Goal: Task Accomplishment & Management: Complete application form

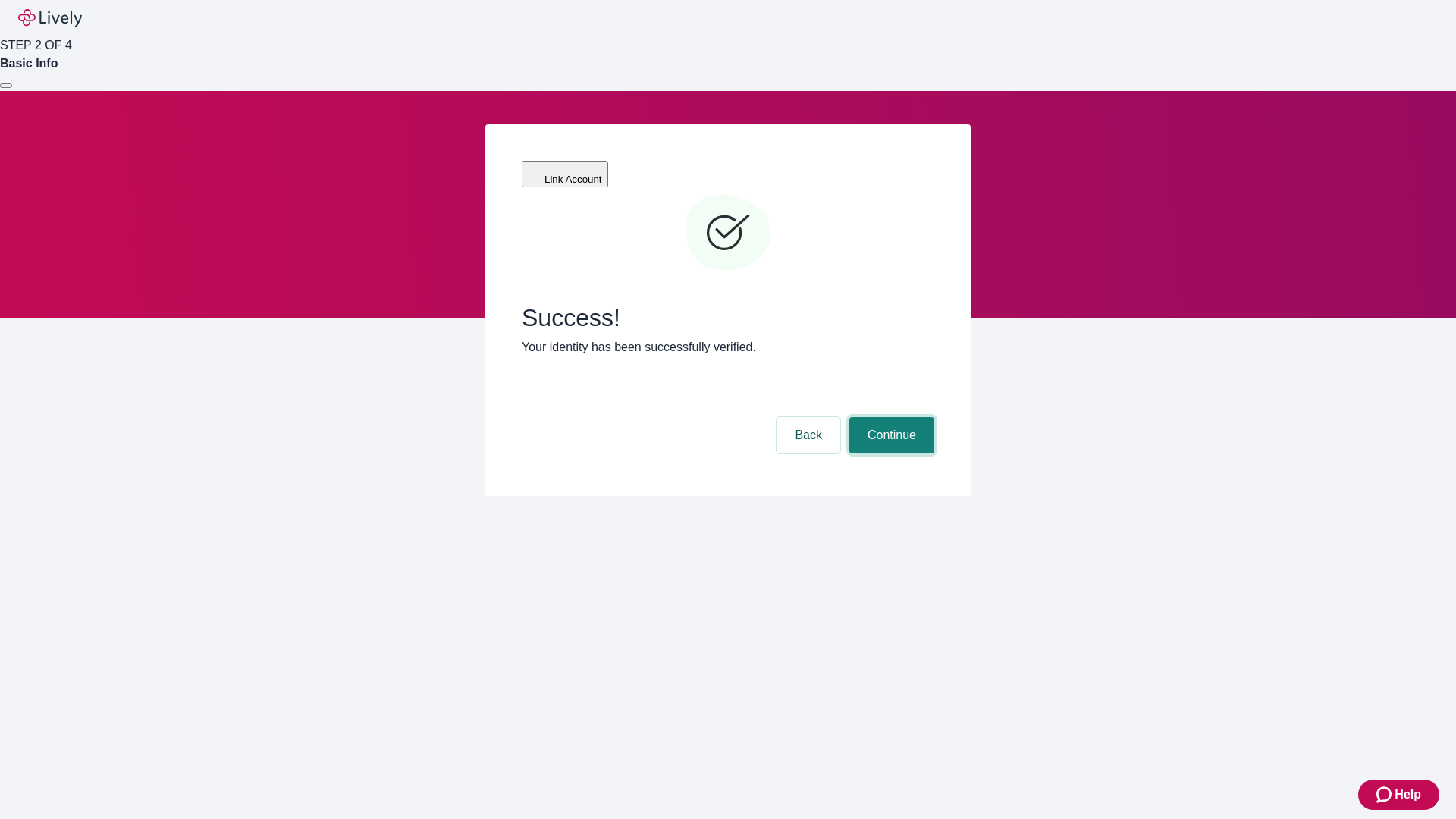
click at [890, 417] on button "Continue" at bounding box center [891, 436] width 85 height 37
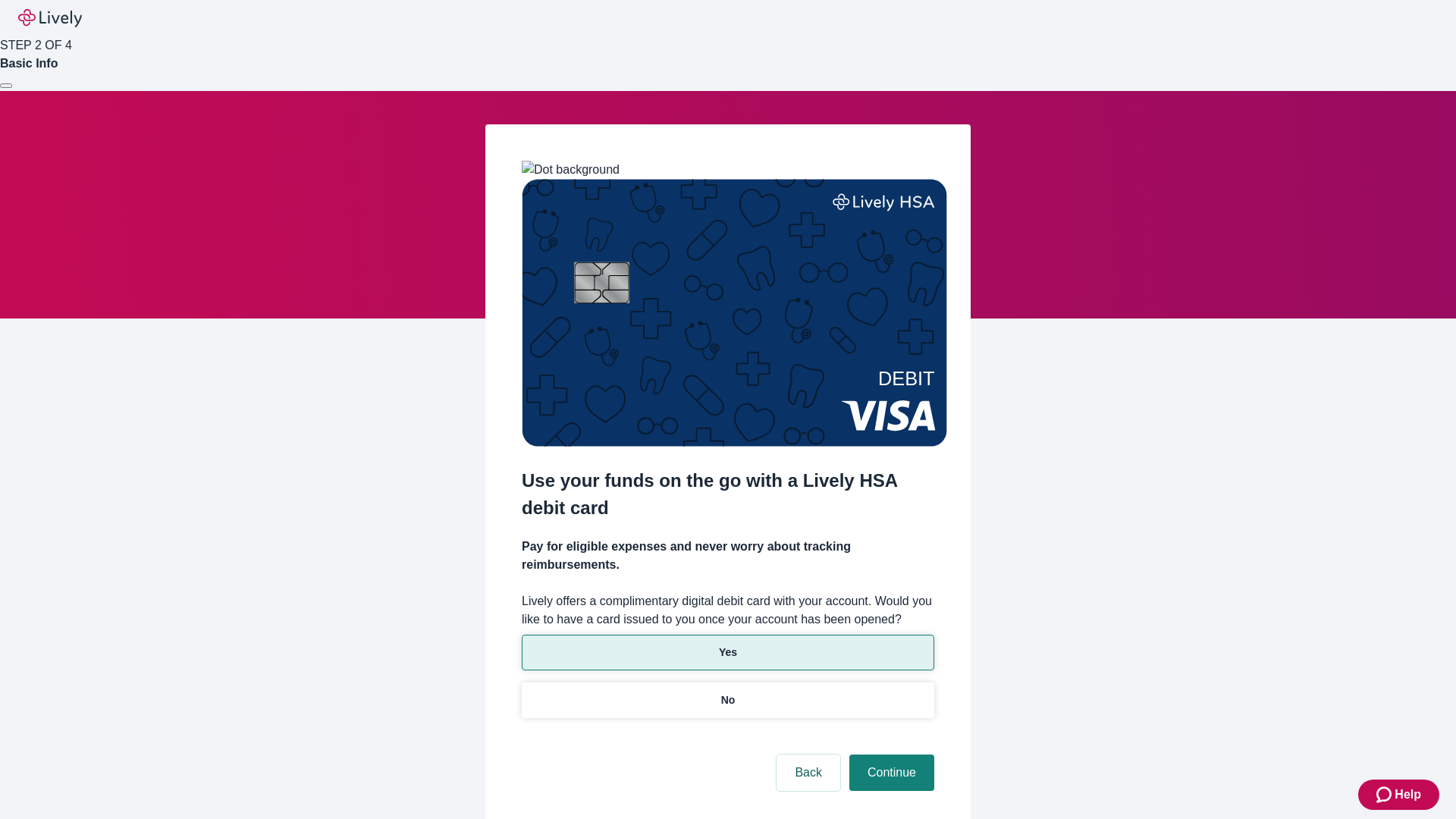
click at [728, 644] on p "Yes" at bounding box center [728, 652] width 18 height 16
click at [890, 755] on button "Continue" at bounding box center [891, 773] width 85 height 37
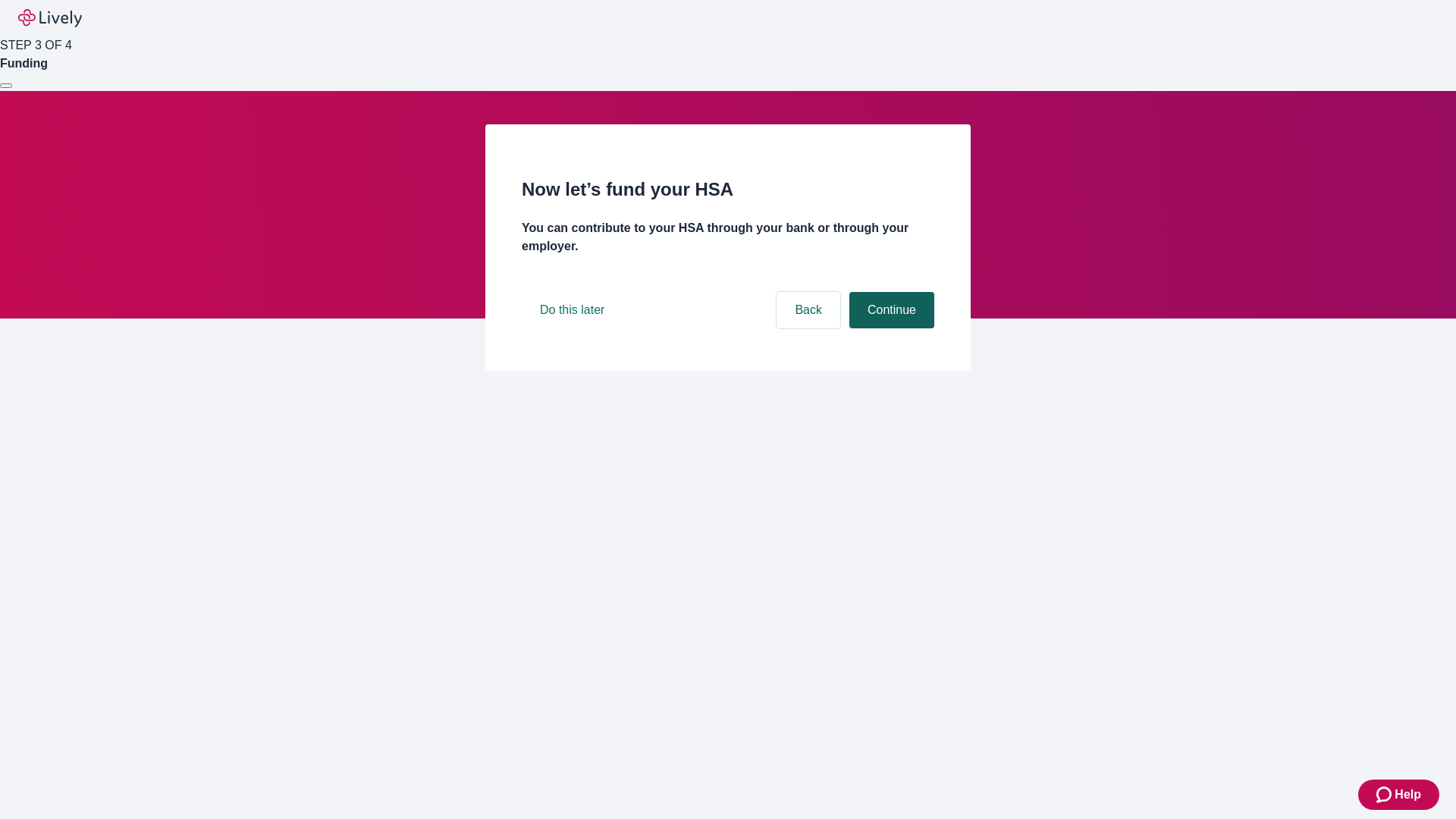
click at [890, 328] on button "Continue" at bounding box center [891, 311] width 85 height 37
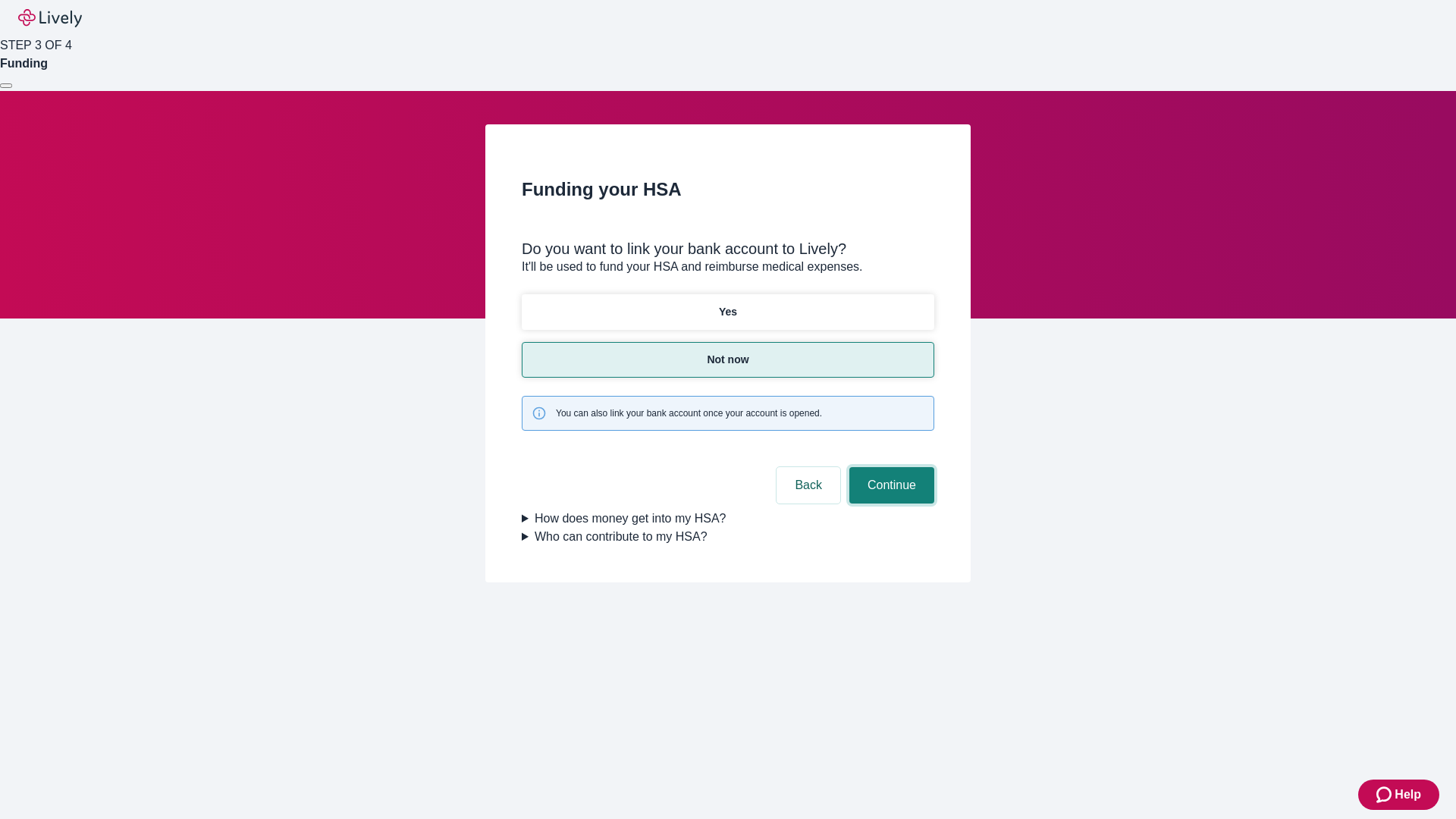
click at [890, 467] on button "Continue" at bounding box center [891, 485] width 85 height 37
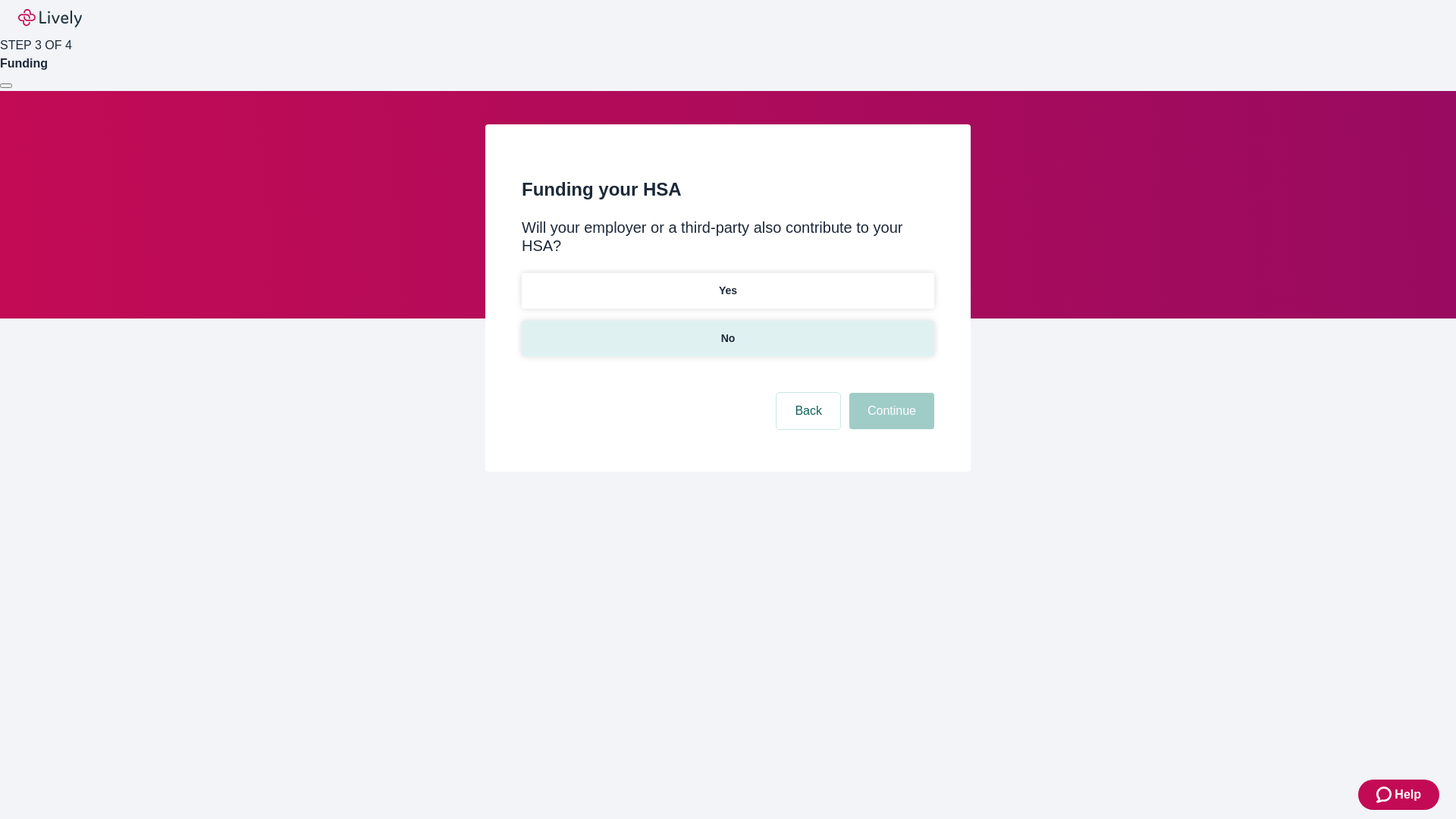
click at [728, 331] on p "No" at bounding box center [728, 339] width 15 height 16
click at [890, 393] on button "Continue" at bounding box center [891, 411] width 85 height 37
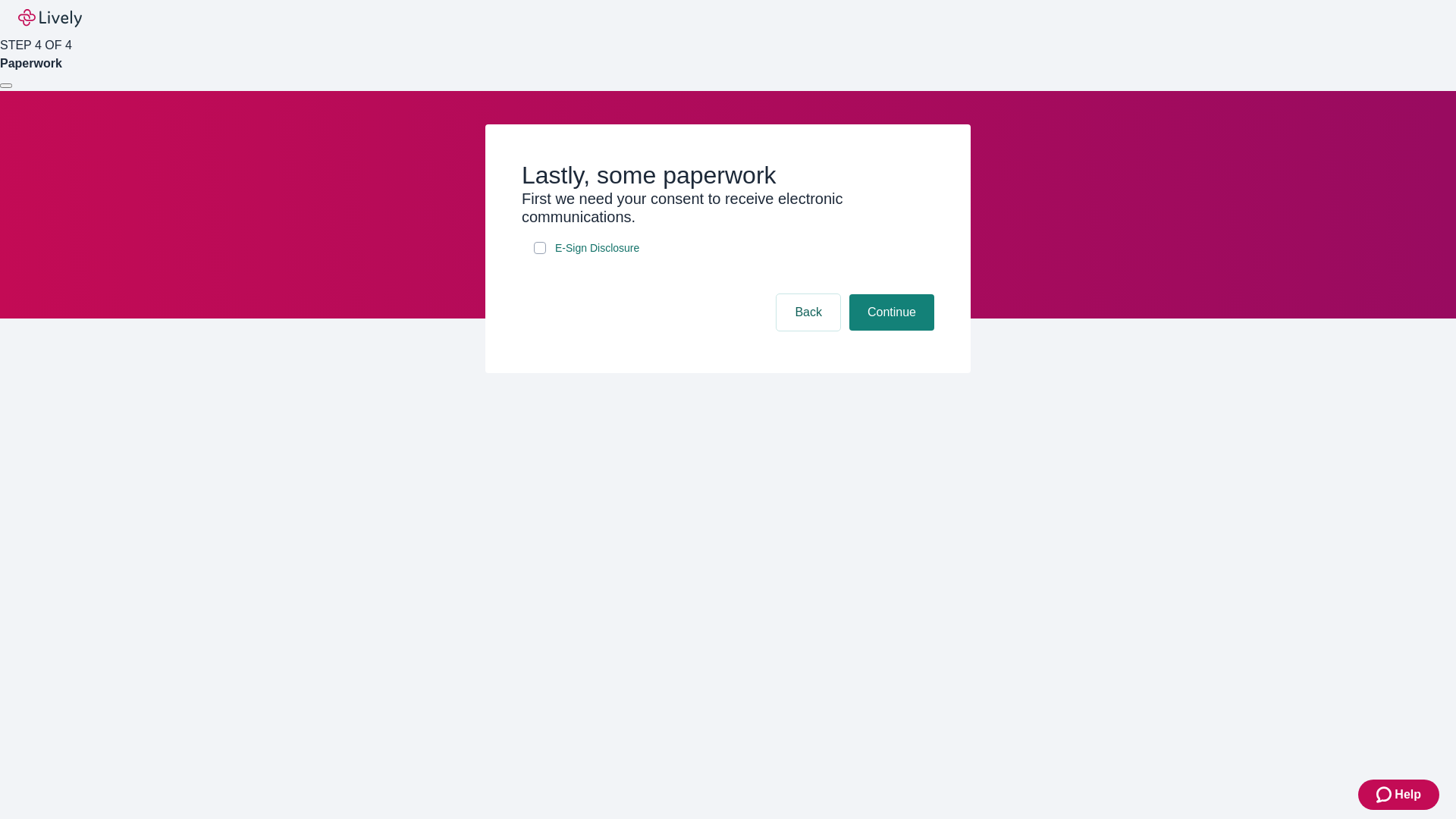
click at [540, 254] on input "E-Sign Disclosure" at bounding box center [539, 247] width 13 height 13
checkbox input "true"
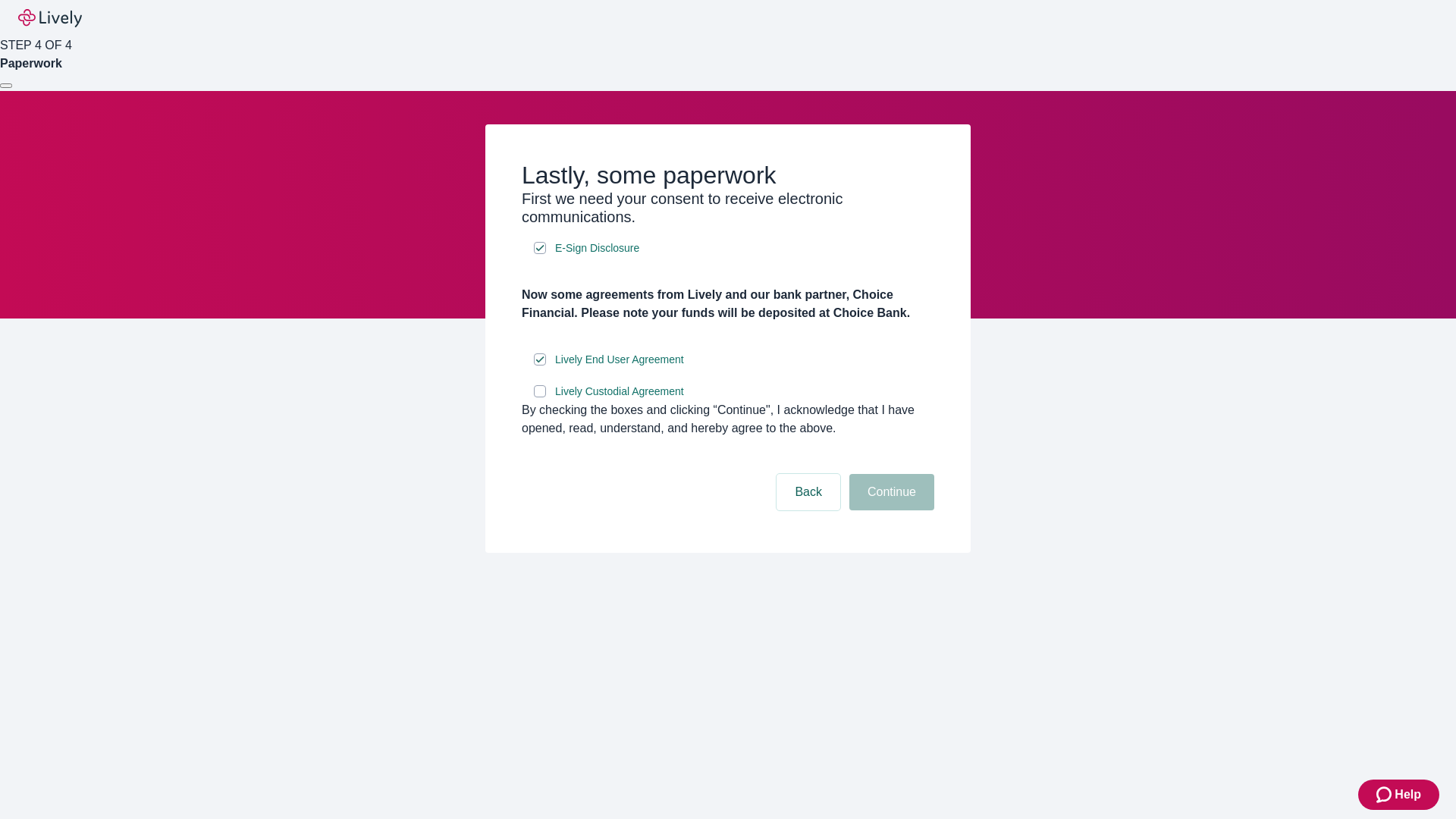
click at [540, 398] on input "Lively Custodial Agreement" at bounding box center [539, 391] width 13 height 13
checkbox input "true"
click at [890, 510] on button "Continue" at bounding box center [891, 493] width 85 height 37
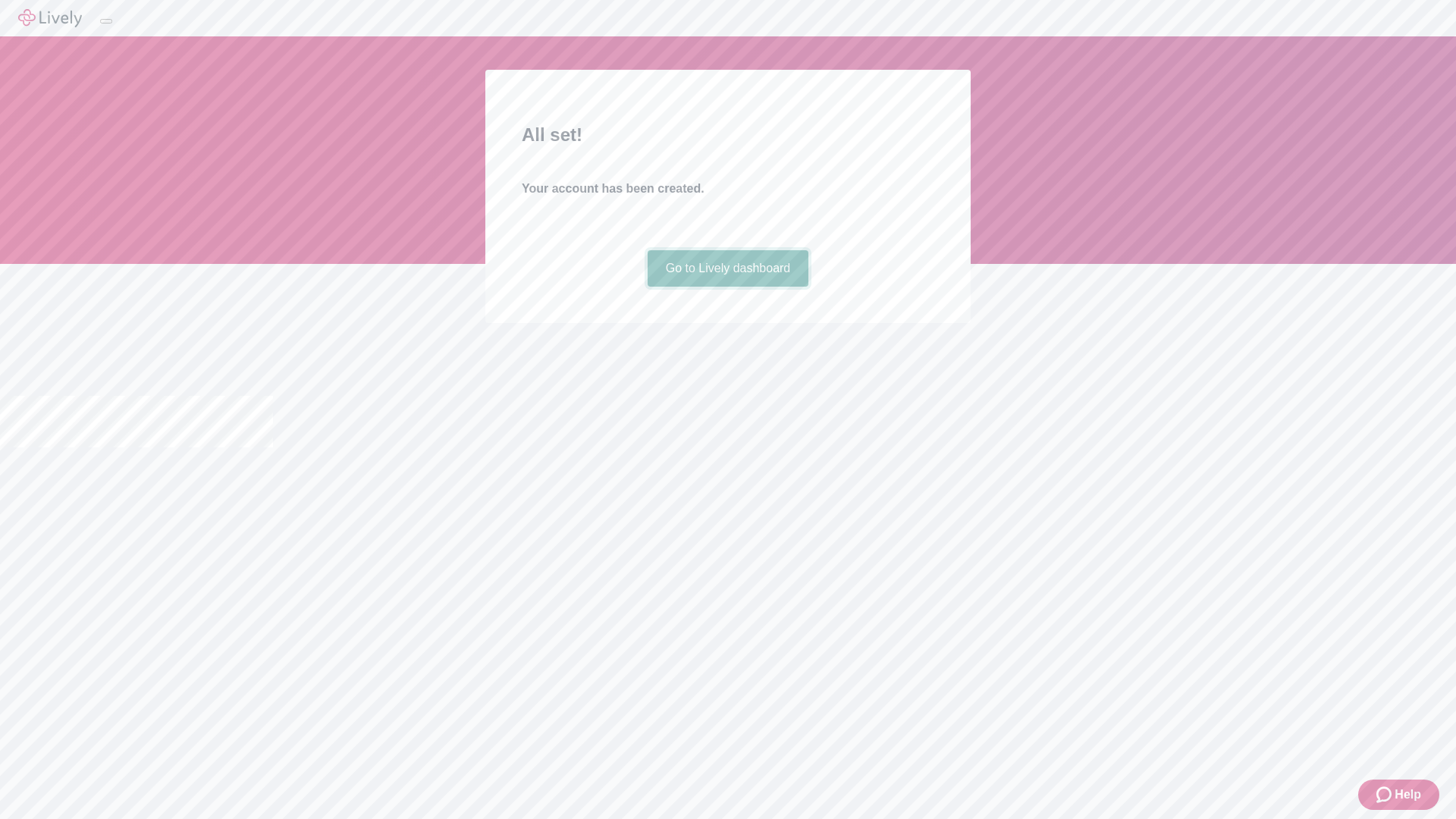
click at [728, 286] on link "Go to Lively dashboard" at bounding box center [728, 269] width 161 height 37
